Goal: Communication & Community: Answer question/provide support

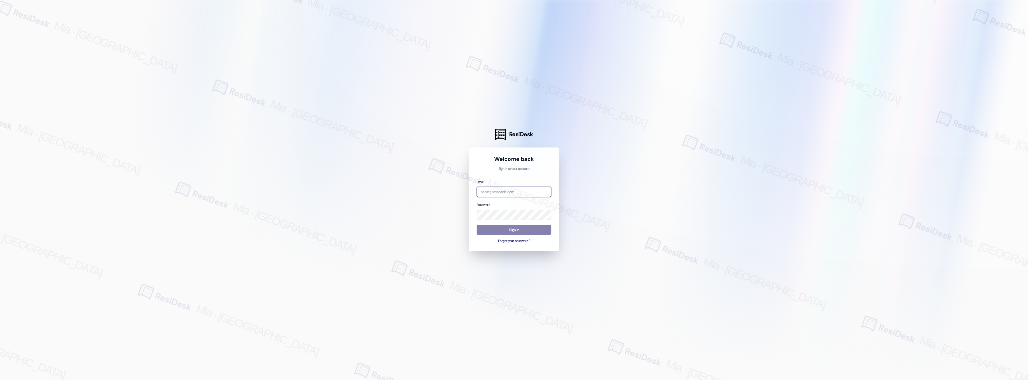
click at [515, 189] on input "email" at bounding box center [514, 192] width 75 height 10
type input "automated-surveys-boyd_wilson-mia.caampued@boyd_[DOMAIN_NAME]"
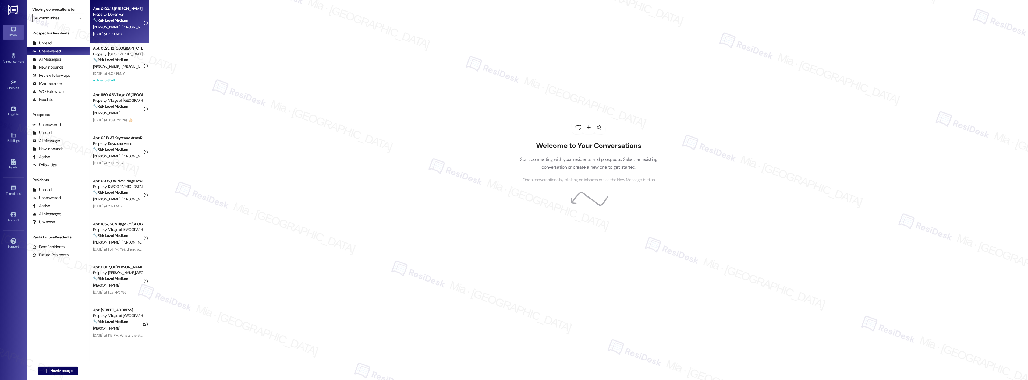
click at [120, 28] on div "[PERSON_NAME] [PERSON_NAME]" at bounding box center [118, 27] width 51 height 7
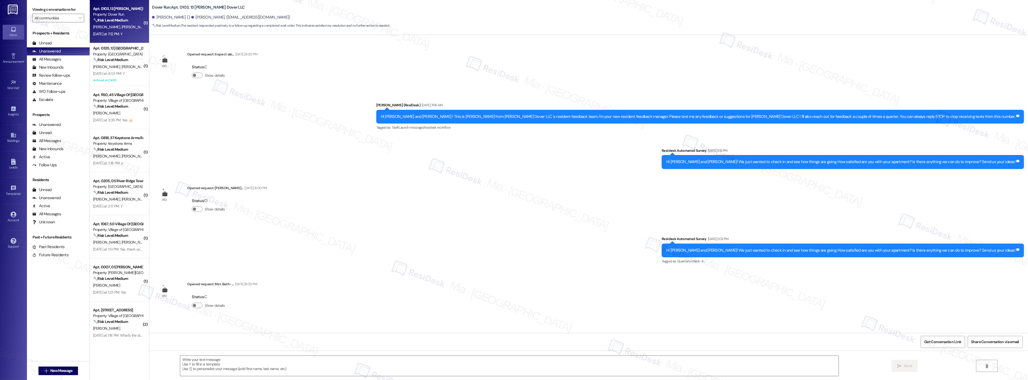
scroll to position [6347, 0]
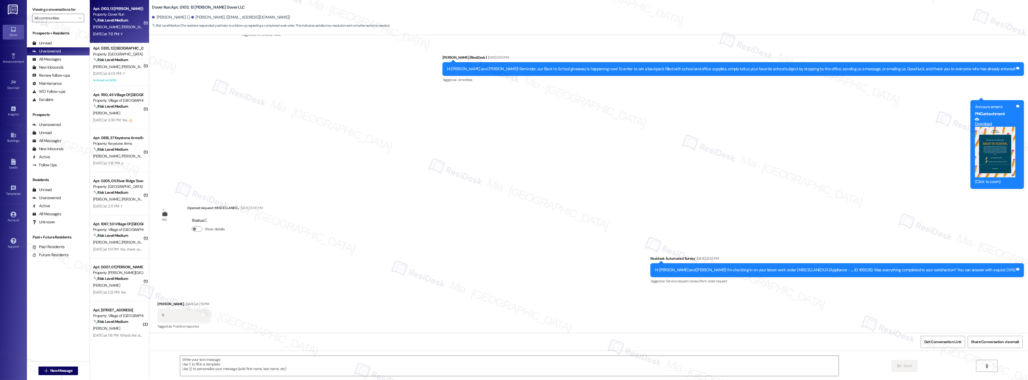
type textarea "Fetching suggested responses. Please feel free to read through the conversation…"
click at [485, 185] on div "Announcement, sent via SMS [PERSON_NAME] (ResiDesk) [DATE] 3:01 PM Hey [PERSON_…" at bounding box center [588, 91] width 879 height 201
click at [232, 361] on textarea at bounding box center [509, 365] width 658 height 20
paste textarea "Thank you,, for your feedback. I'm so glad to hear you're satisfied with the re…"
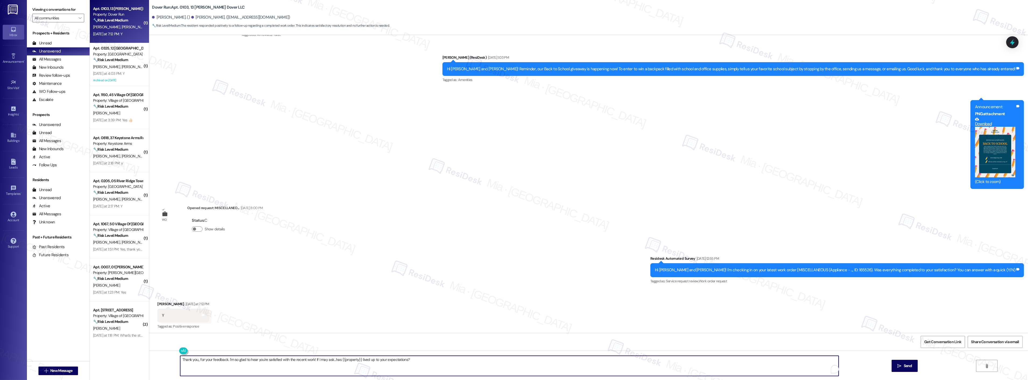
click at [194, 360] on textarea "Thank you,, for your feedback. I'm so glad to hear you're satisfied with the re…" at bounding box center [509, 365] width 658 height 20
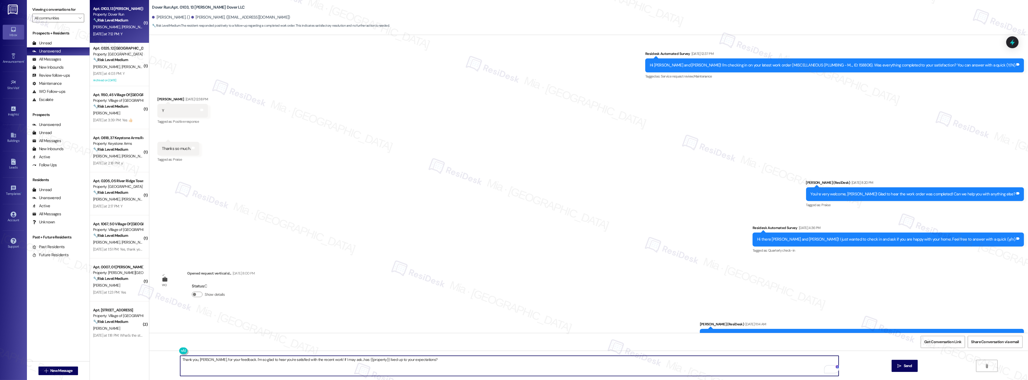
scroll to position [5780, 0]
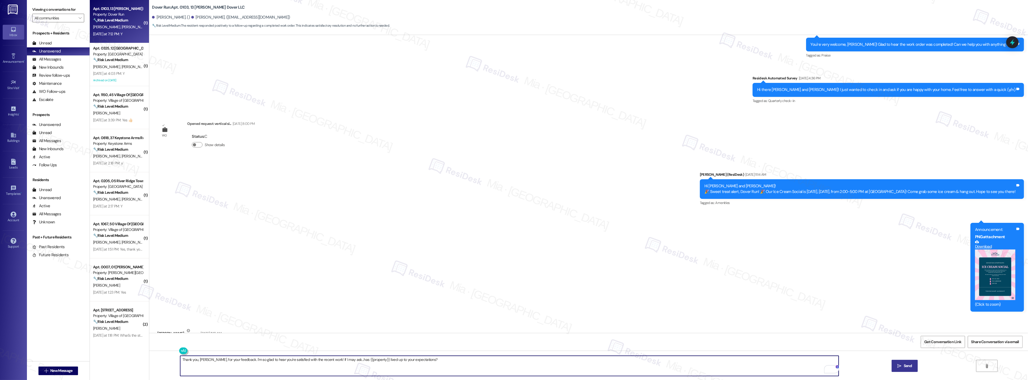
type textarea "Thank you, [PERSON_NAME], for your feedback. I'm so glad to hear you're satisfi…"
click at [905, 368] on span "Send" at bounding box center [908, 366] width 8 height 6
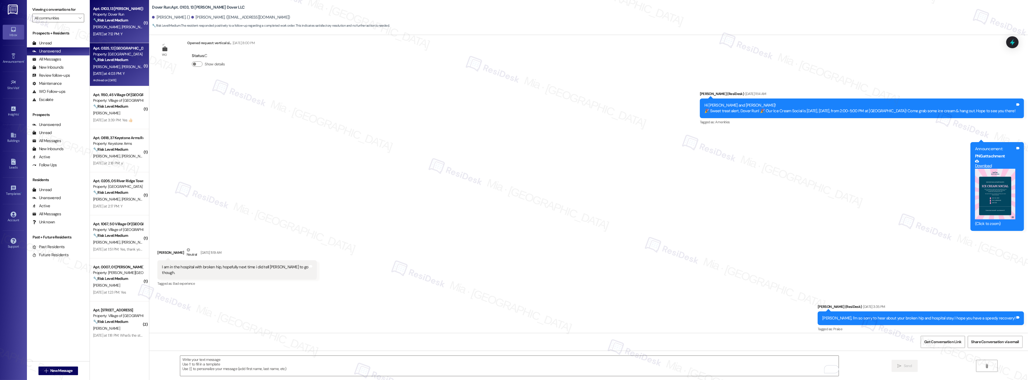
click at [111, 74] on div "[DATE] at 4:03 PM: Y [DATE] at 4:03 PM: Y" at bounding box center [108, 73] width 31 height 5
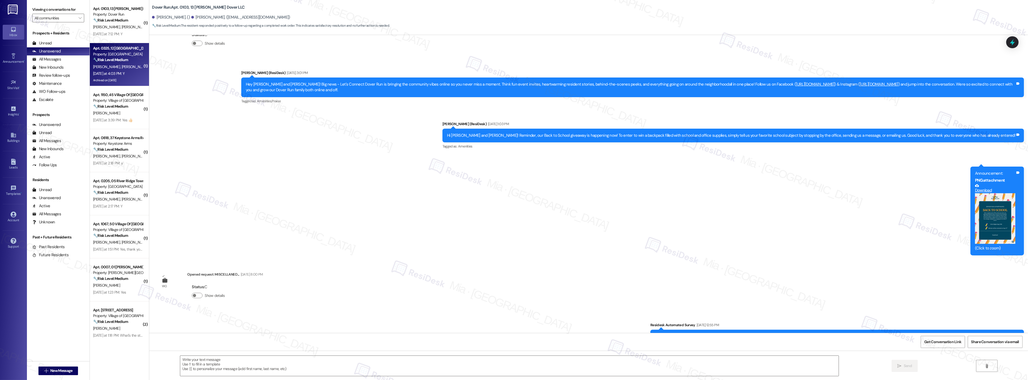
scroll to position [6347, 0]
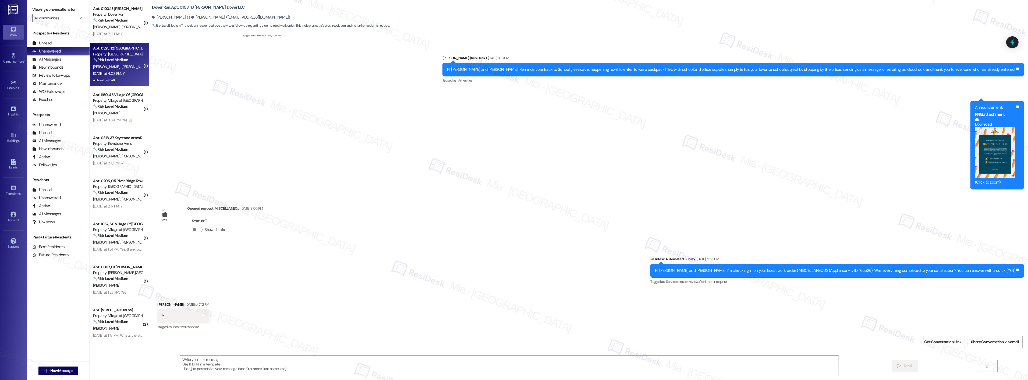
type textarea "Fetching suggested responses. Please feel free to read through the conversation…"
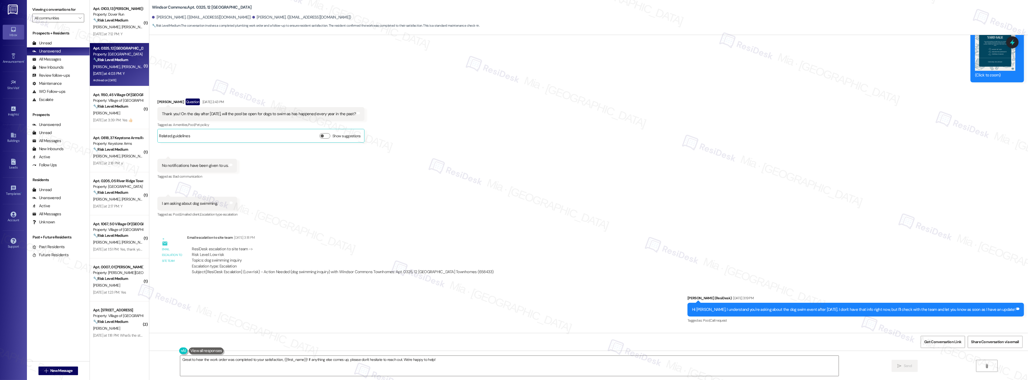
scroll to position [10588, 0]
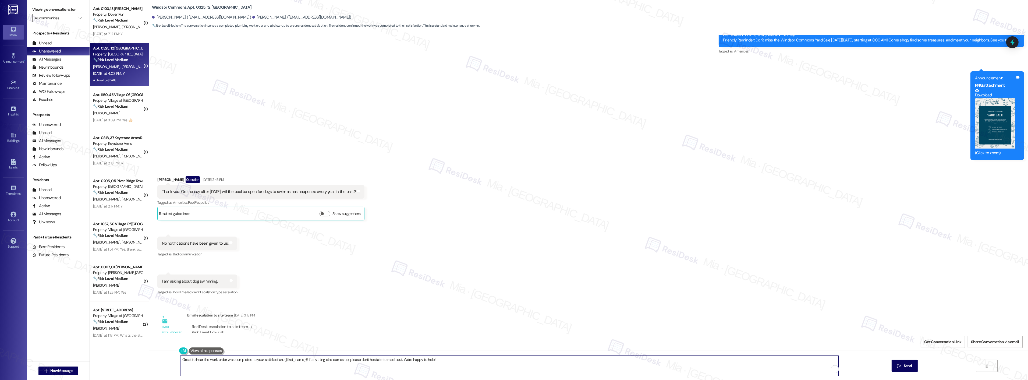
drag, startPoint x: 430, startPoint y: 359, endPoint x: 171, endPoint y: 360, distance: 258.7
click at [171, 360] on div "Great to hear the work order was completed to your satisfaction, {{first_name}}…" at bounding box center [588, 370] width 879 height 40
paste textarea "Thank you,, for your feedback. I'm so glad to hear you're satisfied with the re…"
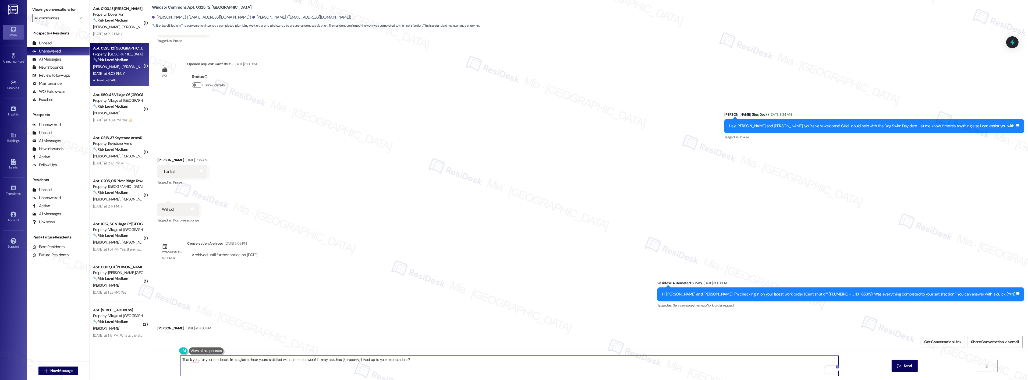
scroll to position [11813, 0]
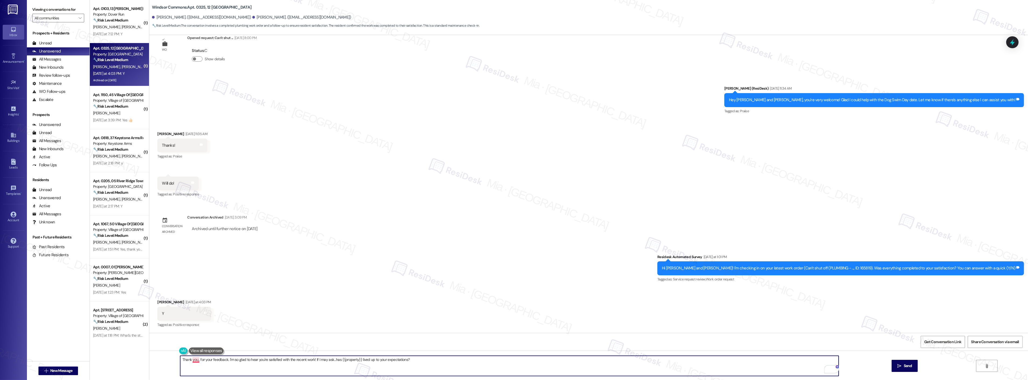
click at [194, 360] on textarea "Thank you,, for your feedback. I'm so glad to hear you're satisfied with the re…" at bounding box center [509, 365] width 658 height 20
type textarea "Thank you, [PERSON_NAME], for your feedback. I'm so glad to hear you're satisfi…"
click at [910, 365] on span "Send" at bounding box center [908, 366] width 8 height 6
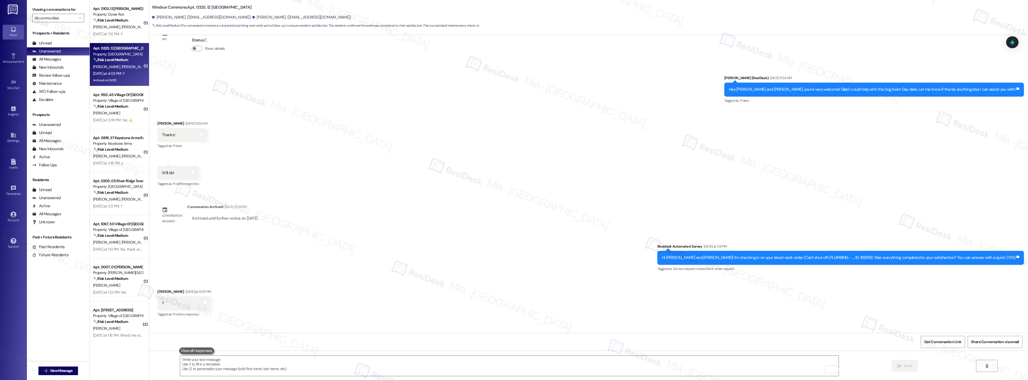
scroll to position [11850, 0]
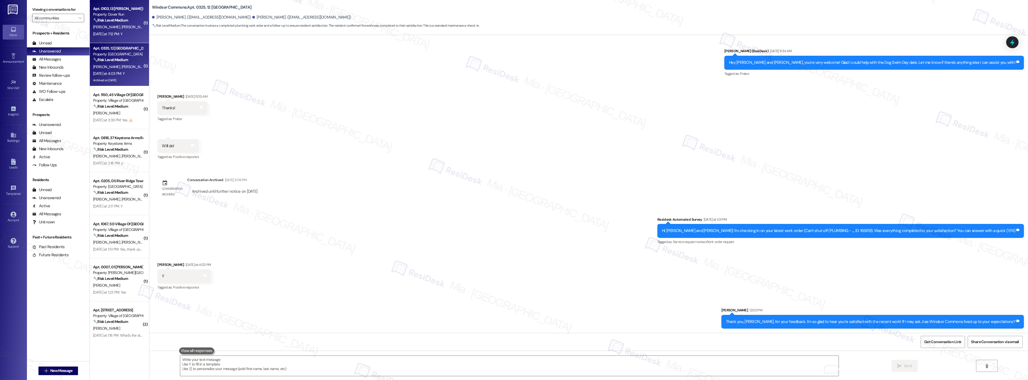
click at [121, 25] on div "[PERSON_NAME] [PERSON_NAME]" at bounding box center [118, 27] width 51 height 7
type textarea "Fetching suggested responses. Please feel free to read through the conversation…"
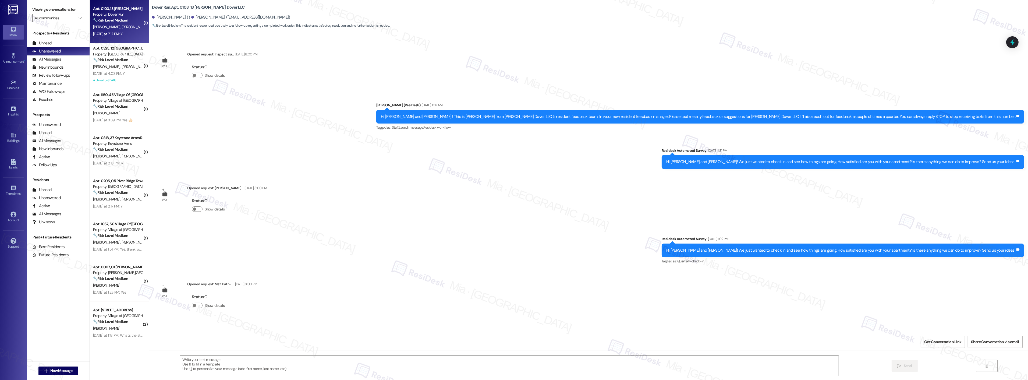
scroll to position [6393, 0]
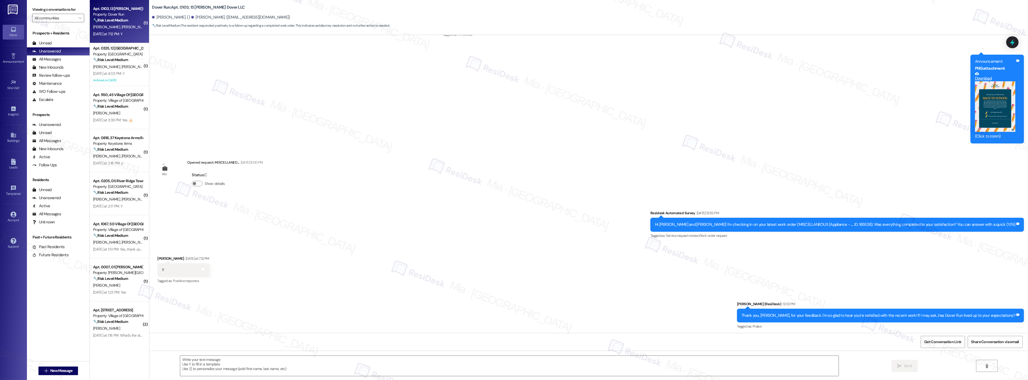
type textarea "Fetching suggested responses. Please feel free to read through the conversation…"
click at [64, 20] on input "All communities" at bounding box center [55, 18] width 41 height 9
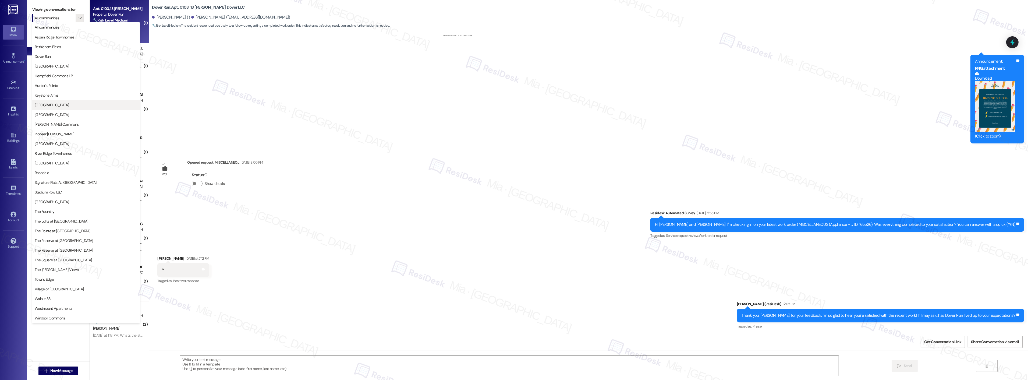
click at [64, 104] on span "[GEOGRAPHIC_DATA]" at bounding box center [86, 104] width 103 height 5
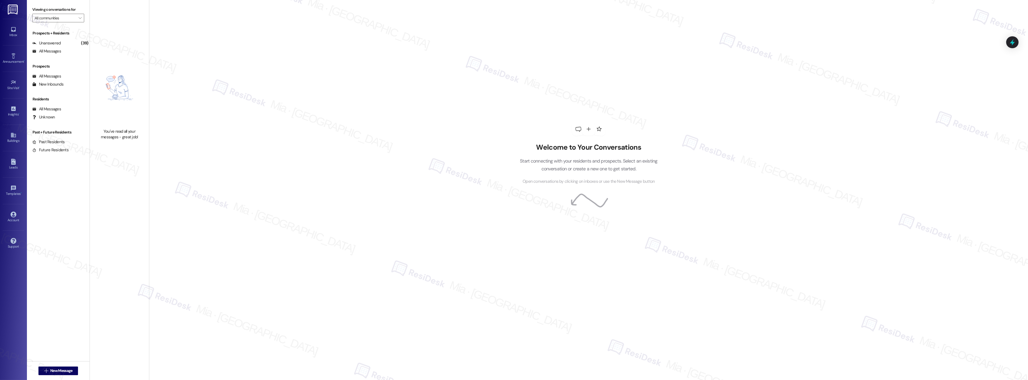
type input "[GEOGRAPHIC_DATA]"
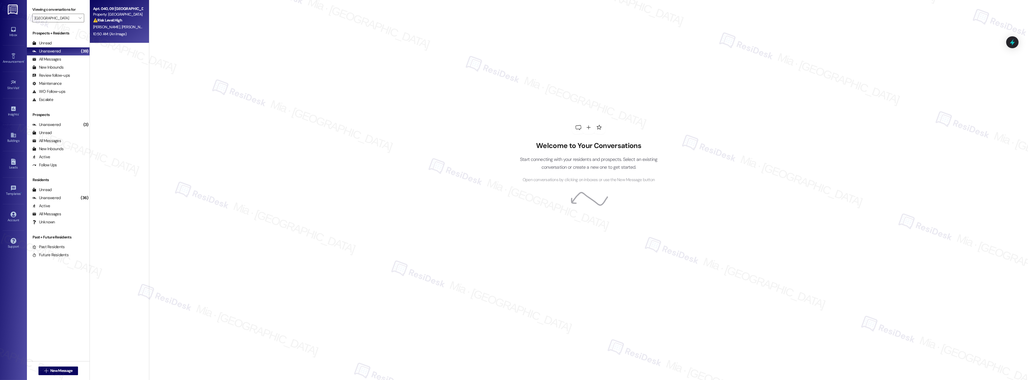
click at [112, 22] on strong "⚠️ Risk Level: High" at bounding box center [107, 20] width 29 height 5
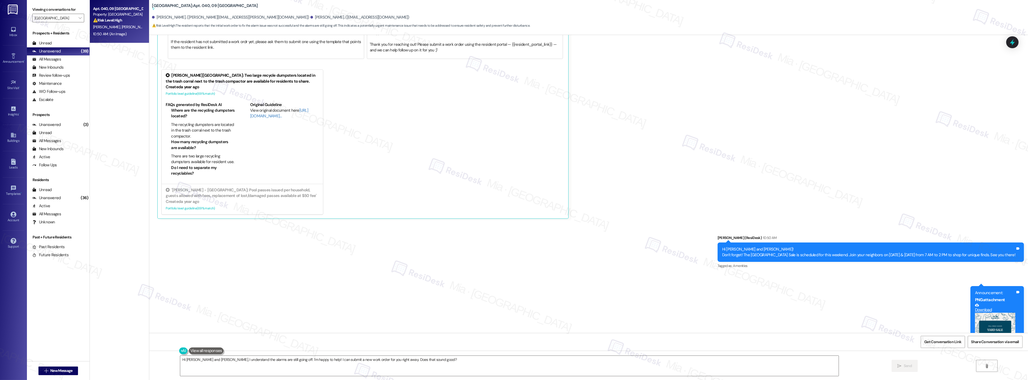
scroll to position [3637, 0]
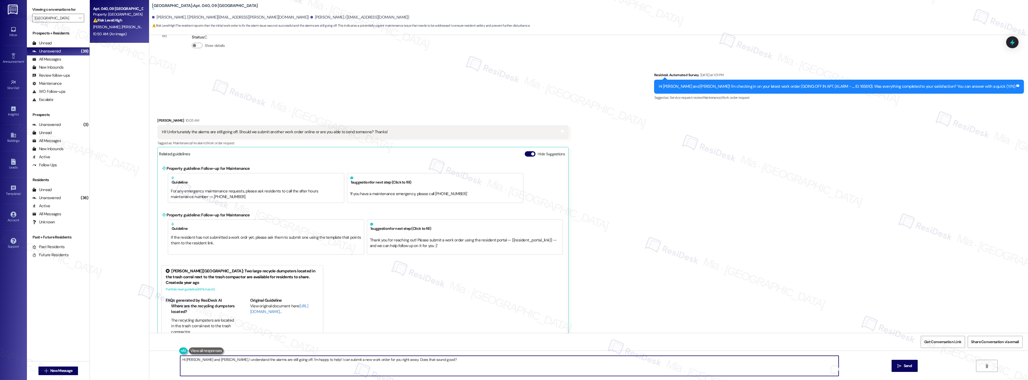
drag, startPoint x: 196, startPoint y: 360, endPoint x: 215, endPoint y: 359, distance: 19.6
click at [215, 359] on textarea "Hi [PERSON_NAME] and [PERSON_NAME], I understand the alarms are still going off…" at bounding box center [509, 365] width 658 height 20
drag, startPoint x: 336, startPoint y: 361, endPoint x: 399, endPoint y: 362, distance: 63.2
click at [399, 362] on textarea "Hi [PERSON_NAME], I understand the alarms are still going off. I'm happy to hel…" at bounding box center [509, 365] width 658 height 20
click at [355, 360] on textarea "Hi [PERSON_NAME], I understand the alarms are still going off. I'm happy to hel…" at bounding box center [509, 365] width 658 height 20
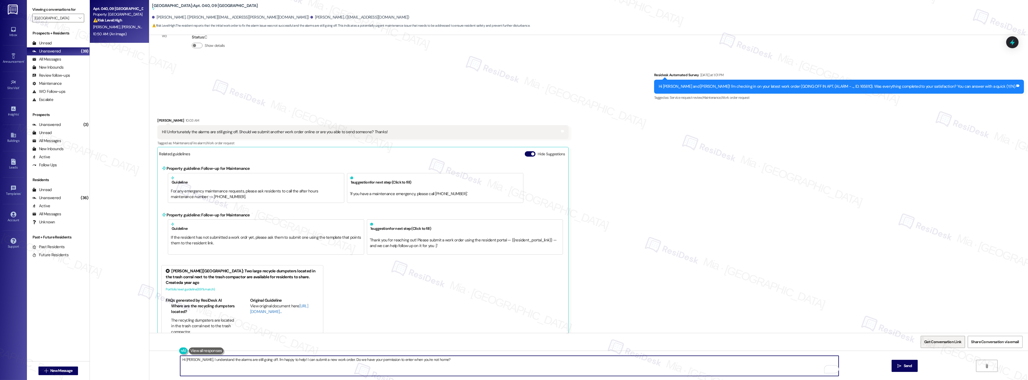
type textarea "Hi [PERSON_NAME], I understand the alarms are still going off. I'm happy to hel…"
click at [940, 344] on span "Get Conversation Link" at bounding box center [942, 342] width 37 height 6
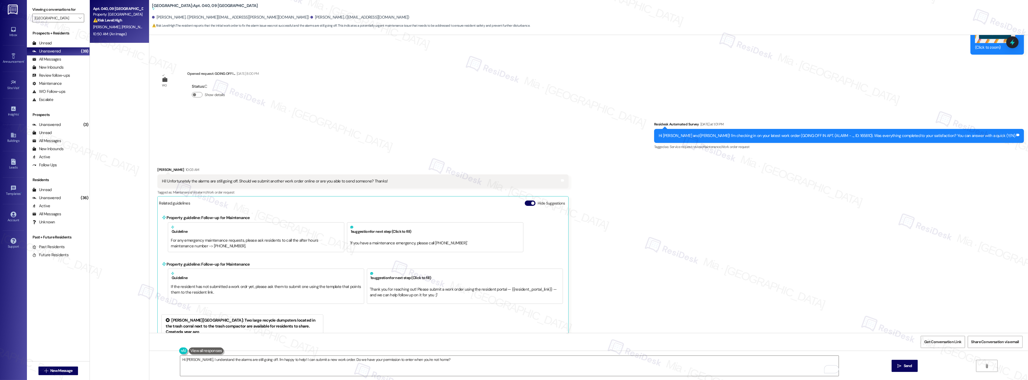
scroll to position [3577, 0]
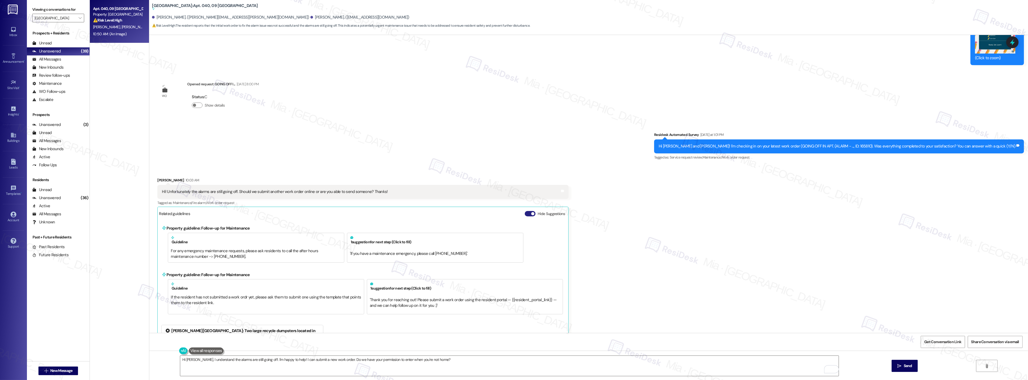
click at [525, 212] on button "Hide Suggestions" at bounding box center [530, 213] width 11 height 5
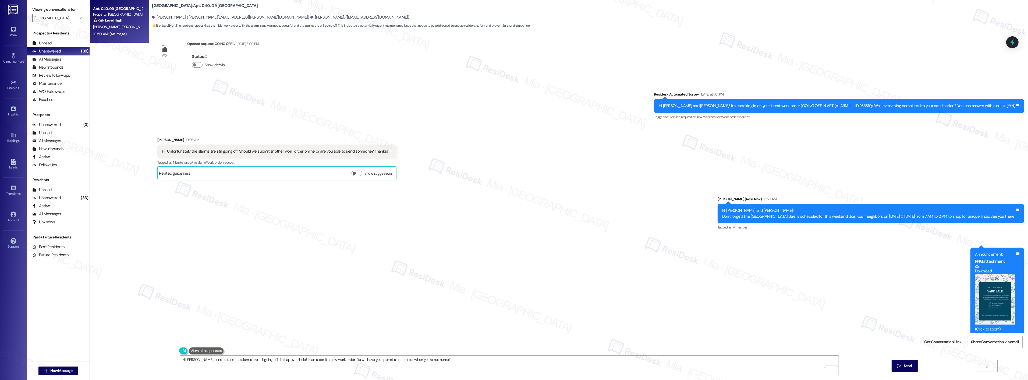
scroll to position [3623, 0]
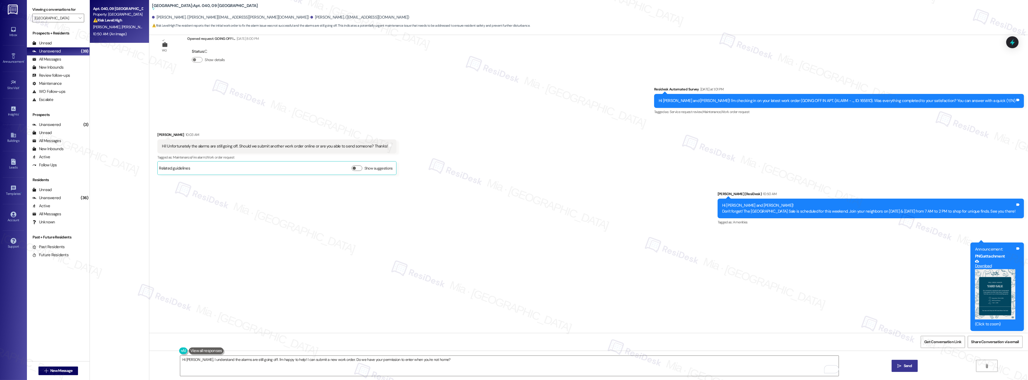
click at [910, 364] on span "Send" at bounding box center [908, 366] width 8 height 6
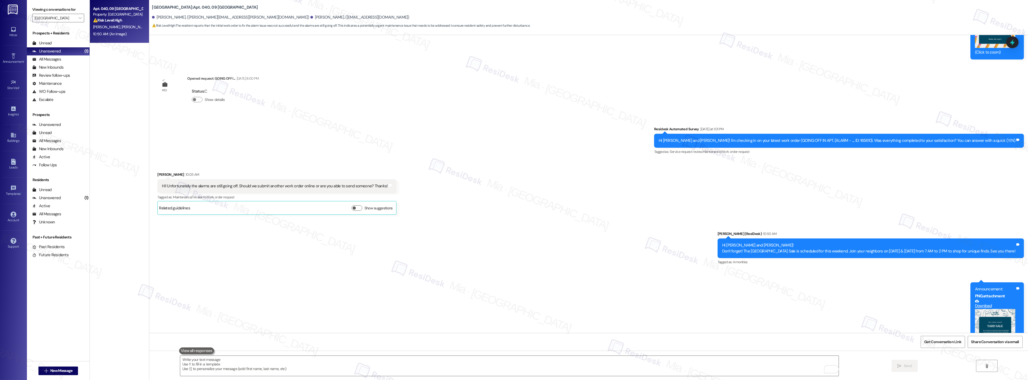
scroll to position [3467, 0]
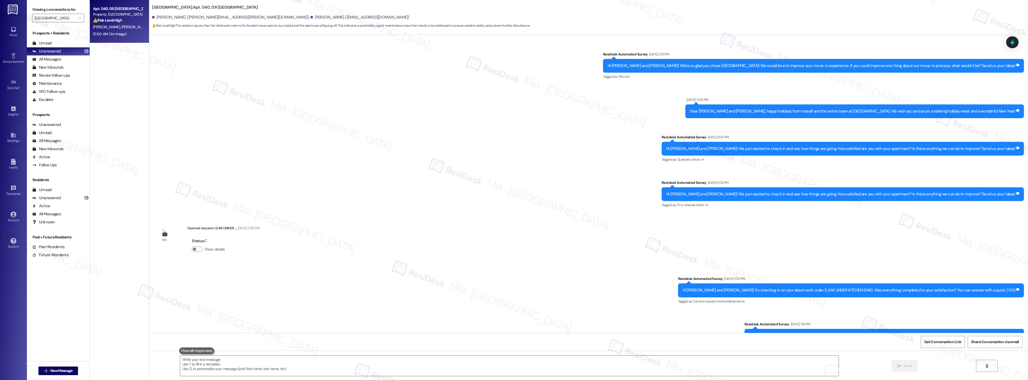
scroll to position [3467, 0]
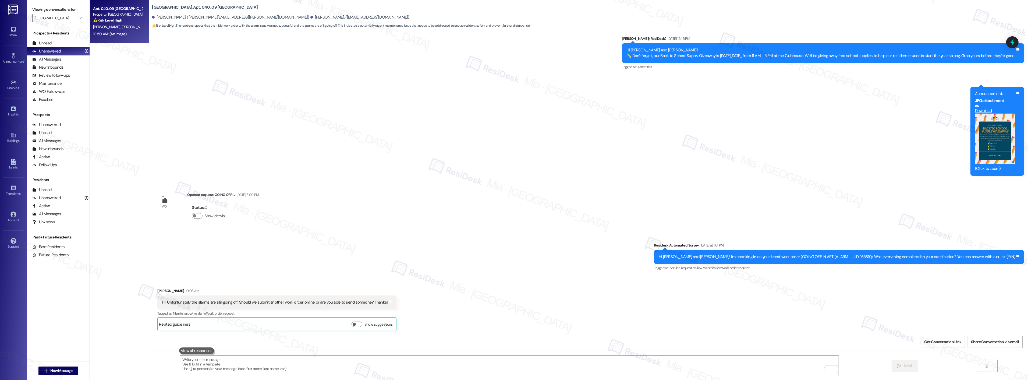
click at [104, 23] on div "Apt. 040, 09 [GEOGRAPHIC_DATA] Property: [GEOGRAPHIC_DATA] ⚠️ Risk Level: High …" at bounding box center [118, 14] width 51 height 18
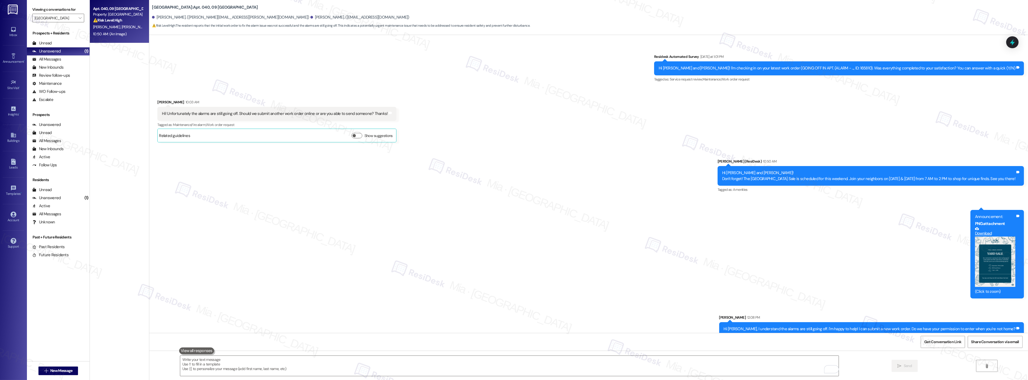
scroll to position [3660, 0]
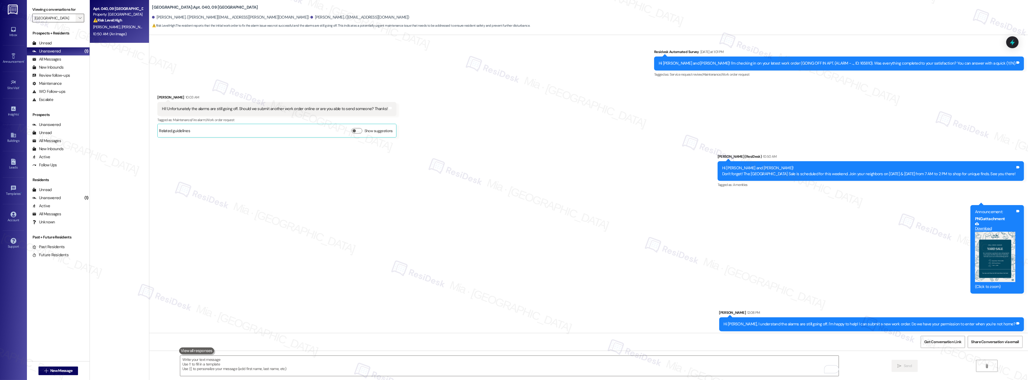
click at [77, 20] on span "" at bounding box center [79, 18] width 5 height 9
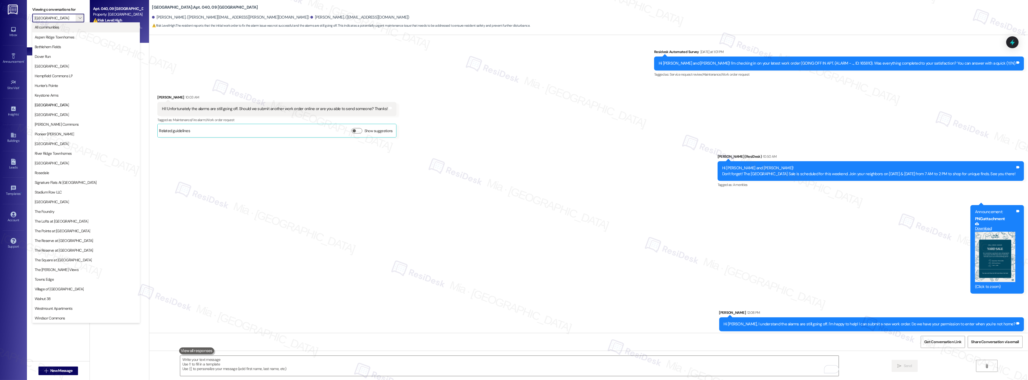
click at [68, 29] on span "All communities" at bounding box center [86, 26] width 103 height 5
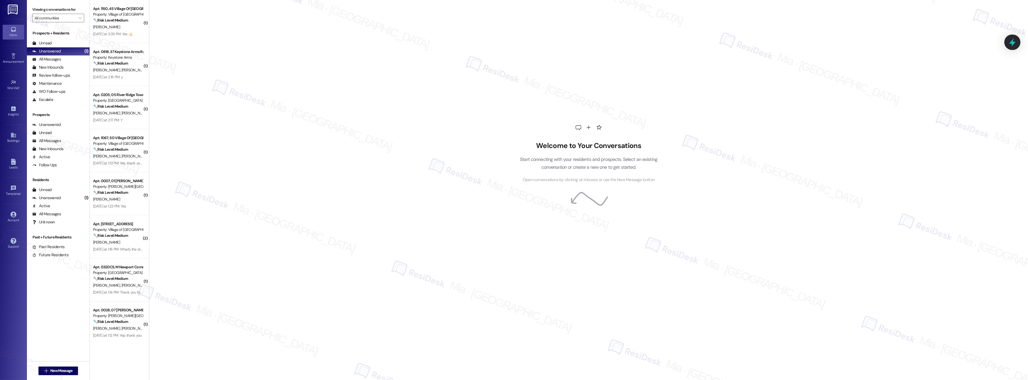
click at [1009, 42] on icon at bounding box center [1012, 42] width 9 height 9
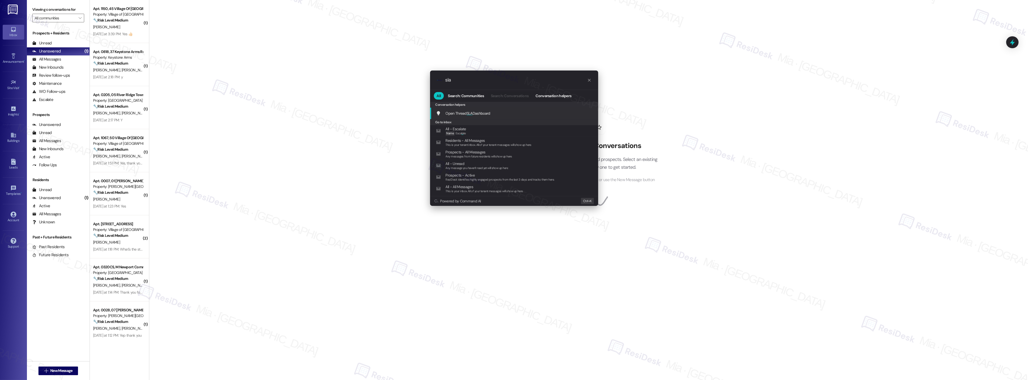
type input "sla"
click at [485, 114] on span "Open Thread SLA Dashboard" at bounding box center [468, 113] width 45 height 5
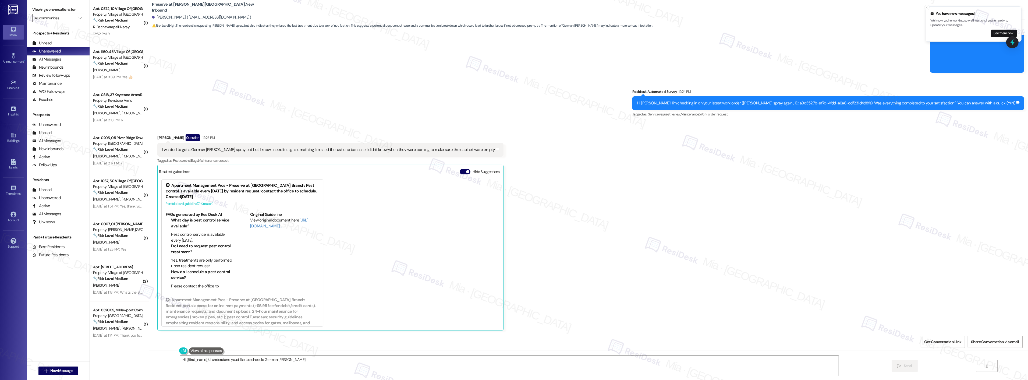
scroll to position [6327, 0]
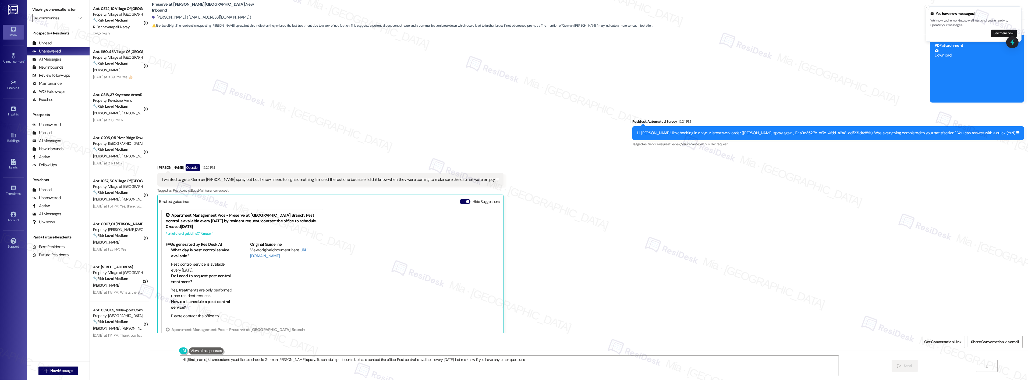
type textarea "Hi {{first_name}}, I understand you'd like to schedule German roach spray. To s…"
drag, startPoint x: 157, startPoint y: 179, endPoint x: 464, endPoint y: 179, distance: 307.4
click at [464, 179] on div "I wanted to get a German roach spray out but I know I need to sign something I …" at bounding box center [330, 180] width 346 height 14
copy div "I wanted to get a German roach spray out but I know I need to sign something I …"
click at [258, 254] on link "[URL][DOMAIN_NAME]…" at bounding box center [279, 252] width 58 height 11
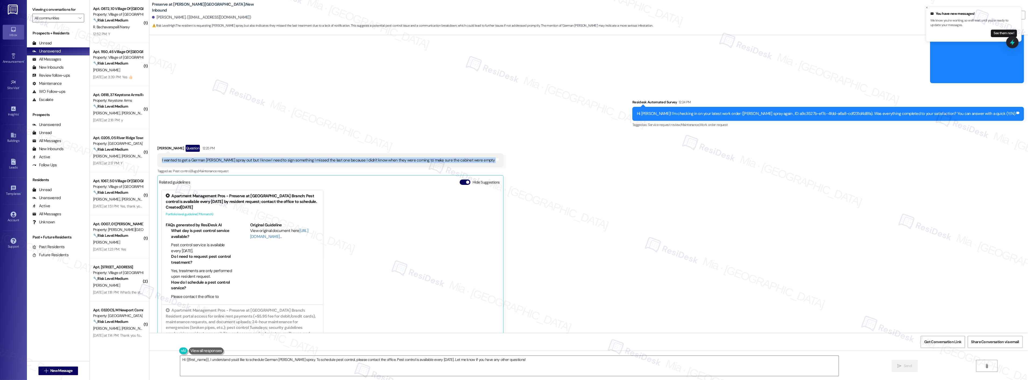
scroll to position [6357, 0]
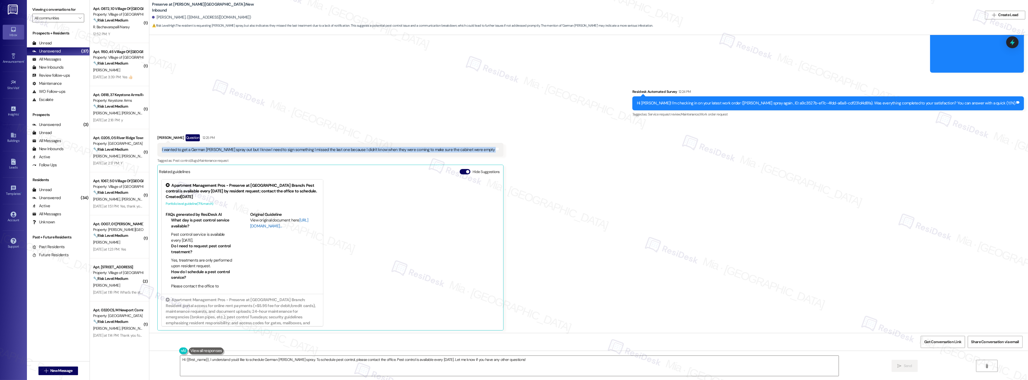
click at [256, 224] on link "[URL][DOMAIN_NAME]…" at bounding box center [279, 222] width 58 height 11
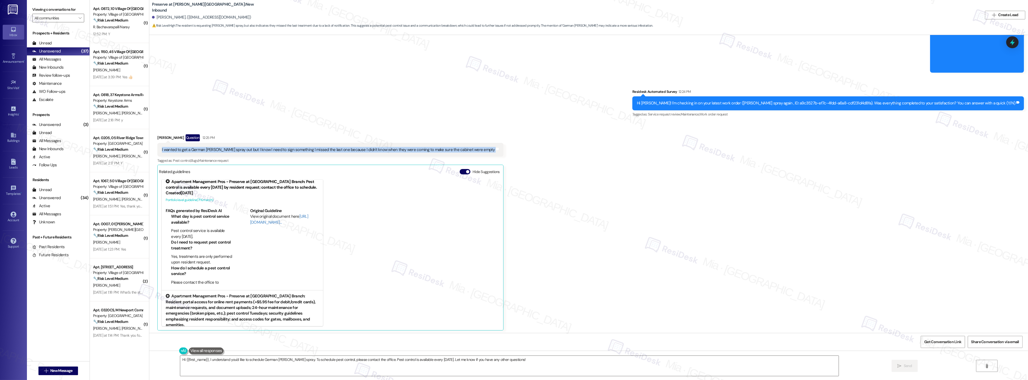
scroll to position [15, 0]
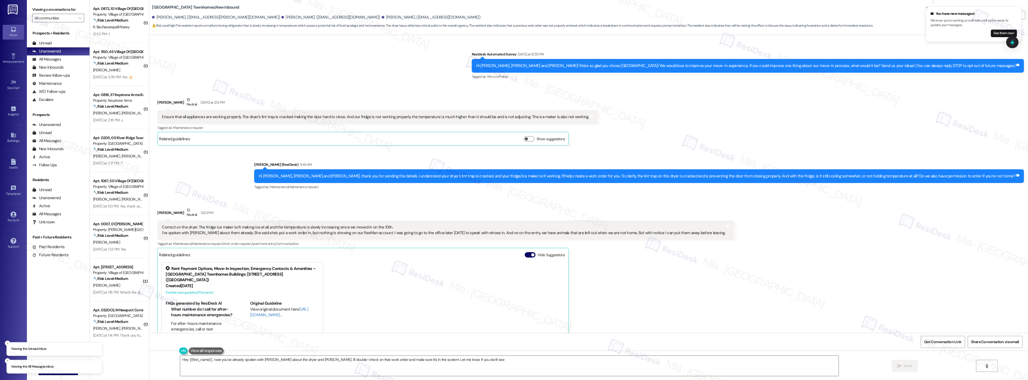
scroll to position [52, 0]
